Goal: Check status: Check status

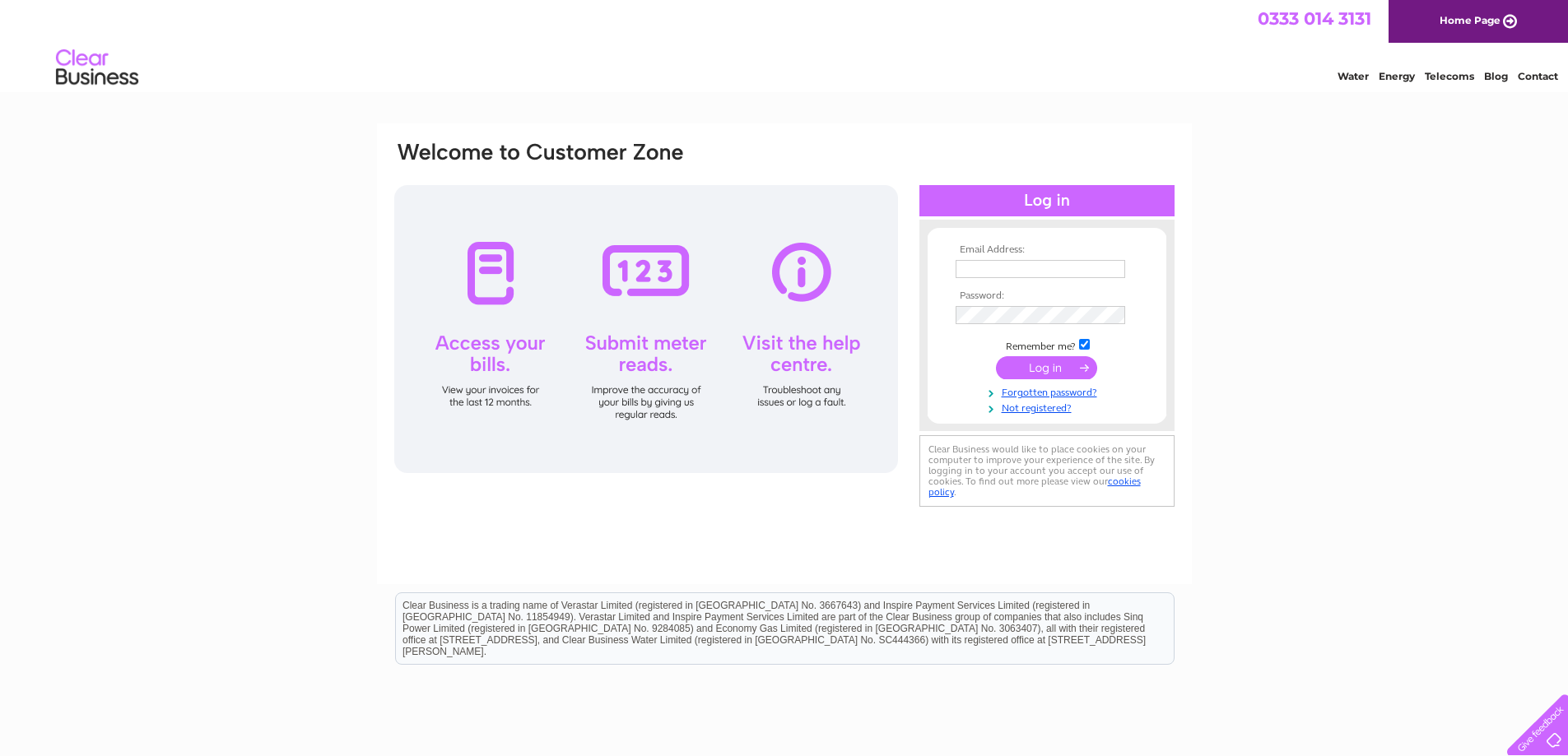
type input "[EMAIL_ADDRESS][PERSON_NAME][DOMAIN_NAME]"
click at [472, 289] on div at bounding box center [646, 328] width 504 height 288
click at [1066, 369] on input "submit" at bounding box center [1046, 367] width 101 height 23
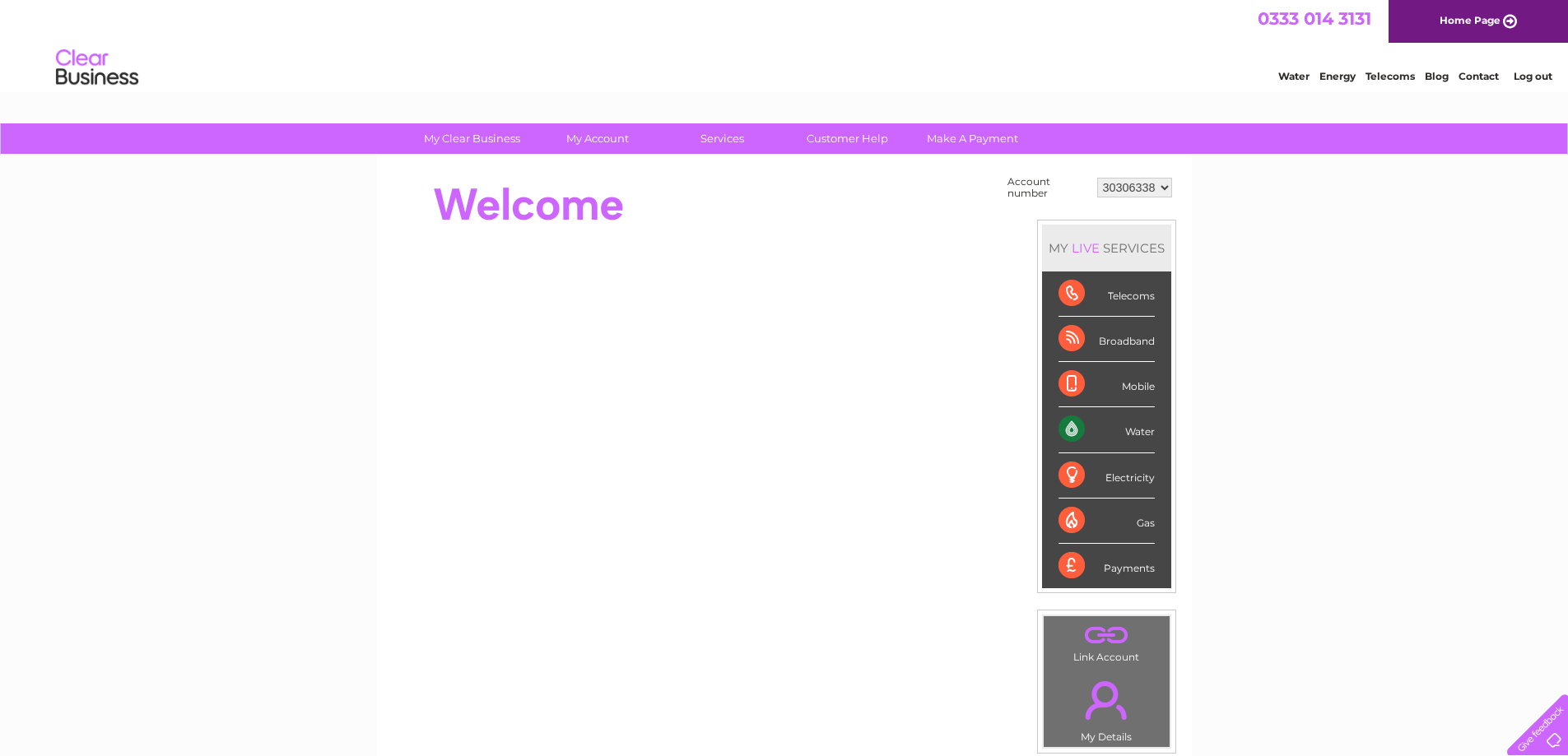
click at [1152, 433] on div "Water" at bounding box center [1106, 430] width 96 height 46
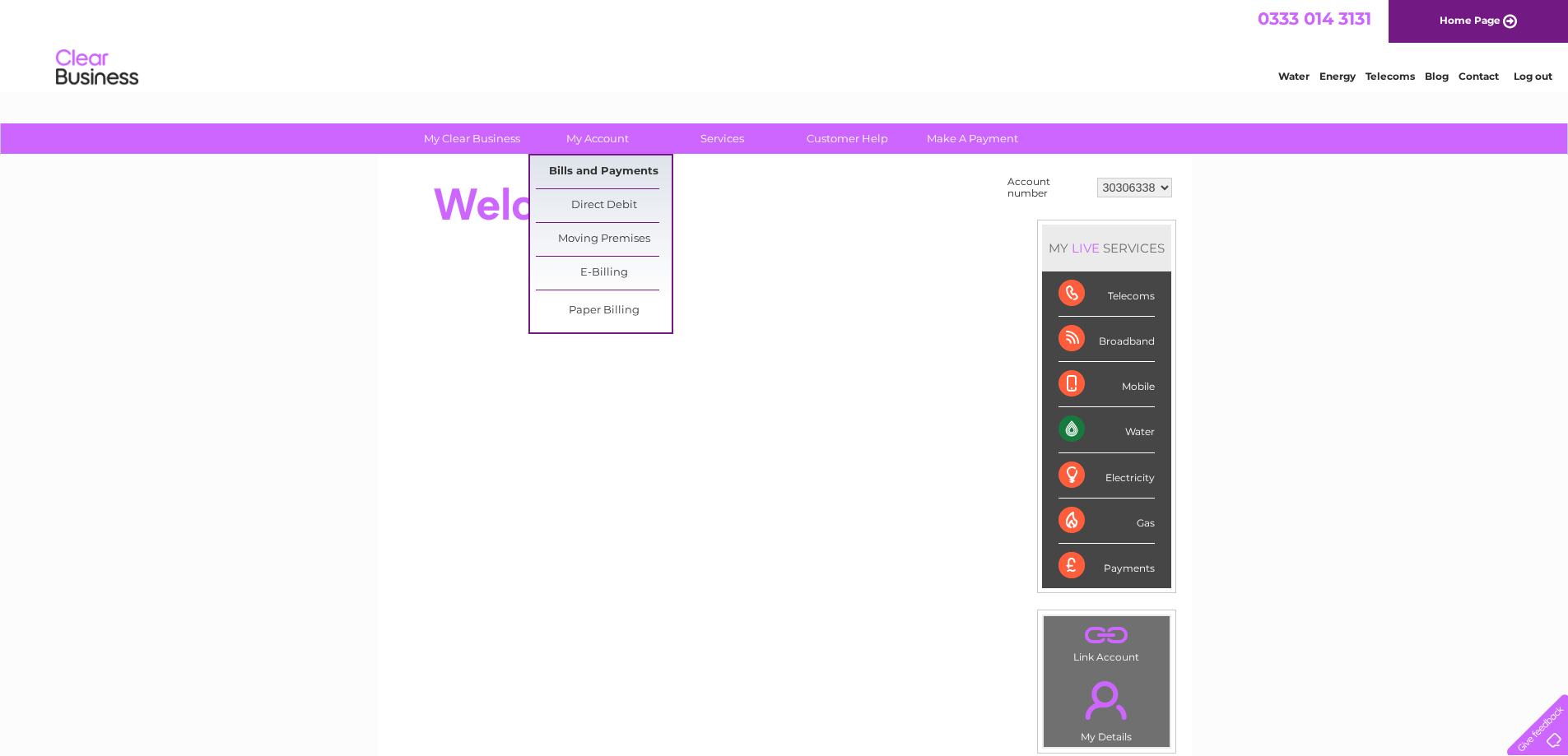
click at [580, 167] on link "Bills and Payments" at bounding box center [603, 171] width 136 height 33
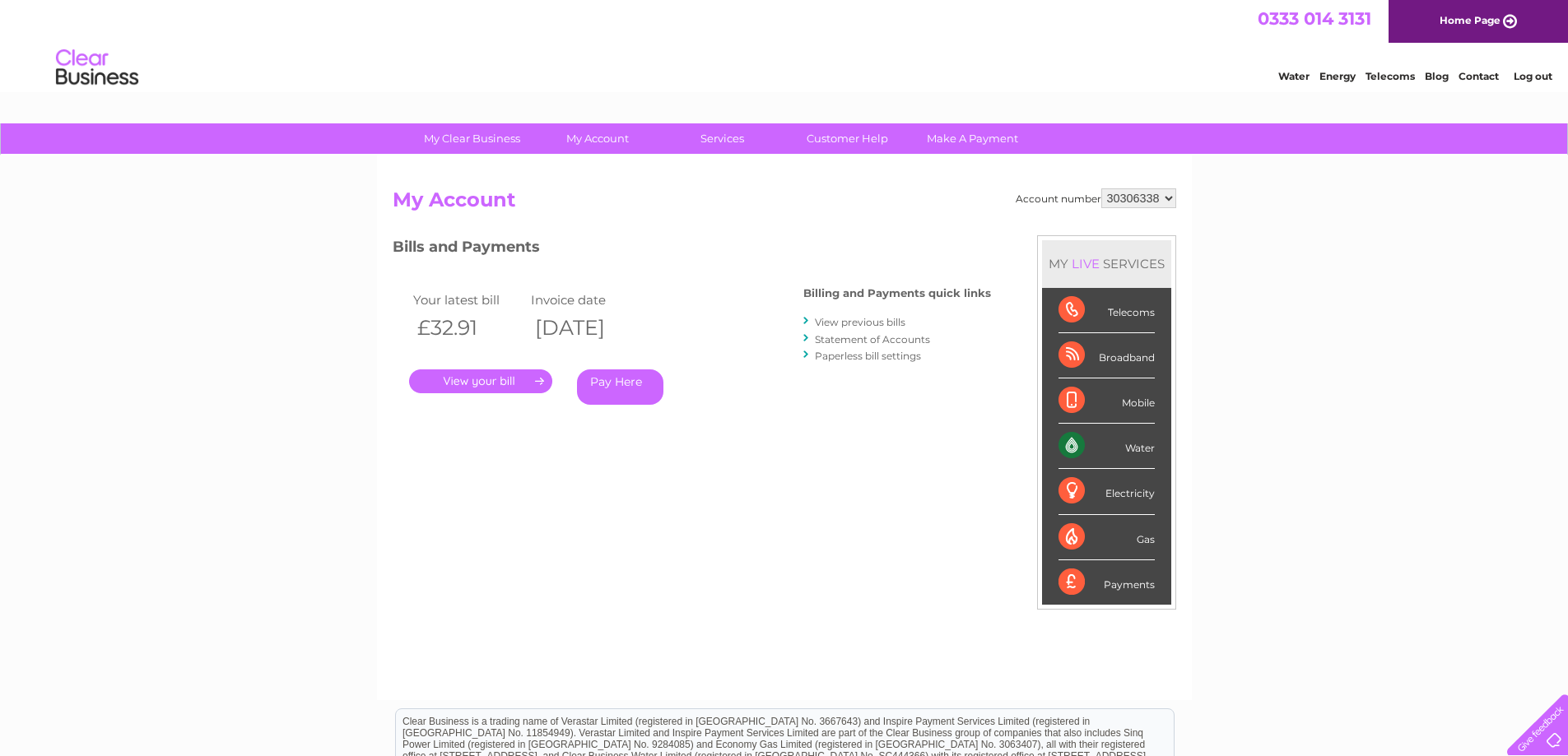
click at [499, 374] on link "." at bounding box center [481, 381] width 143 height 24
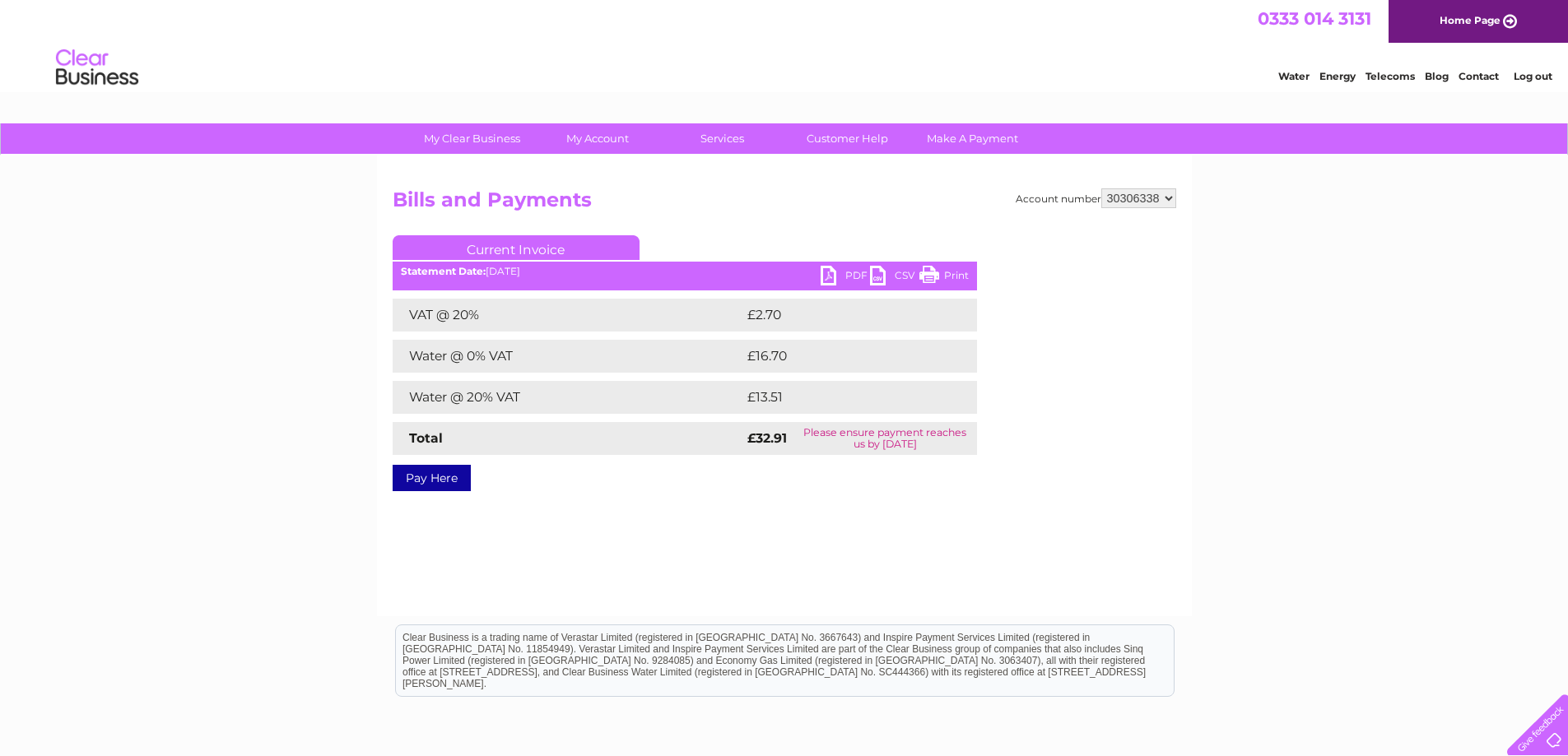
click at [852, 270] on link "PDF" at bounding box center [845, 278] width 50 height 24
